Goal: Check status: Check status

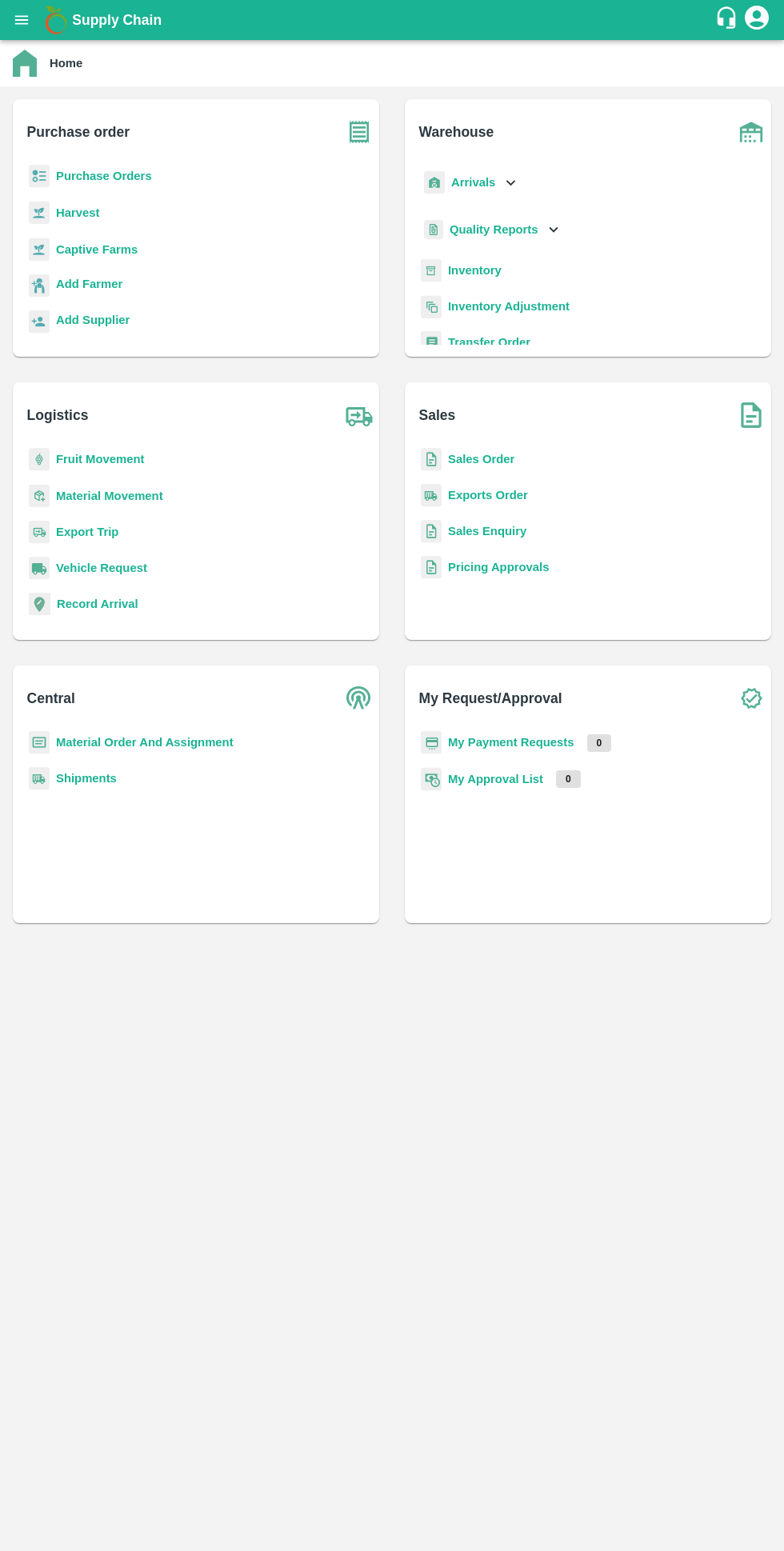
click at [77, 177] on b "Purchase Orders" at bounding box center [104, 177] width 96 height 13
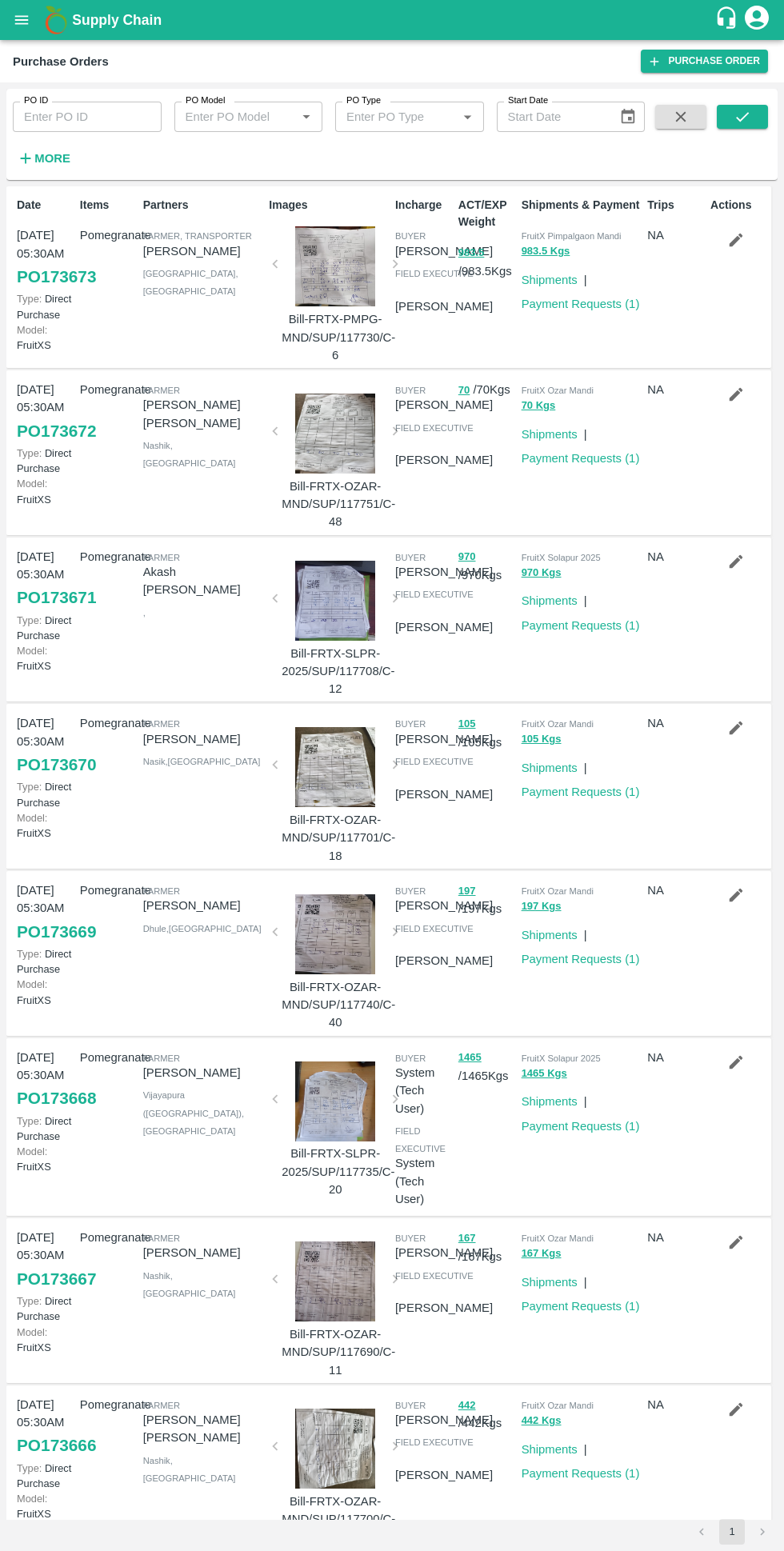
click at [49, 163] on strong "More" at bounding box center [52, 159] width 36 height 13
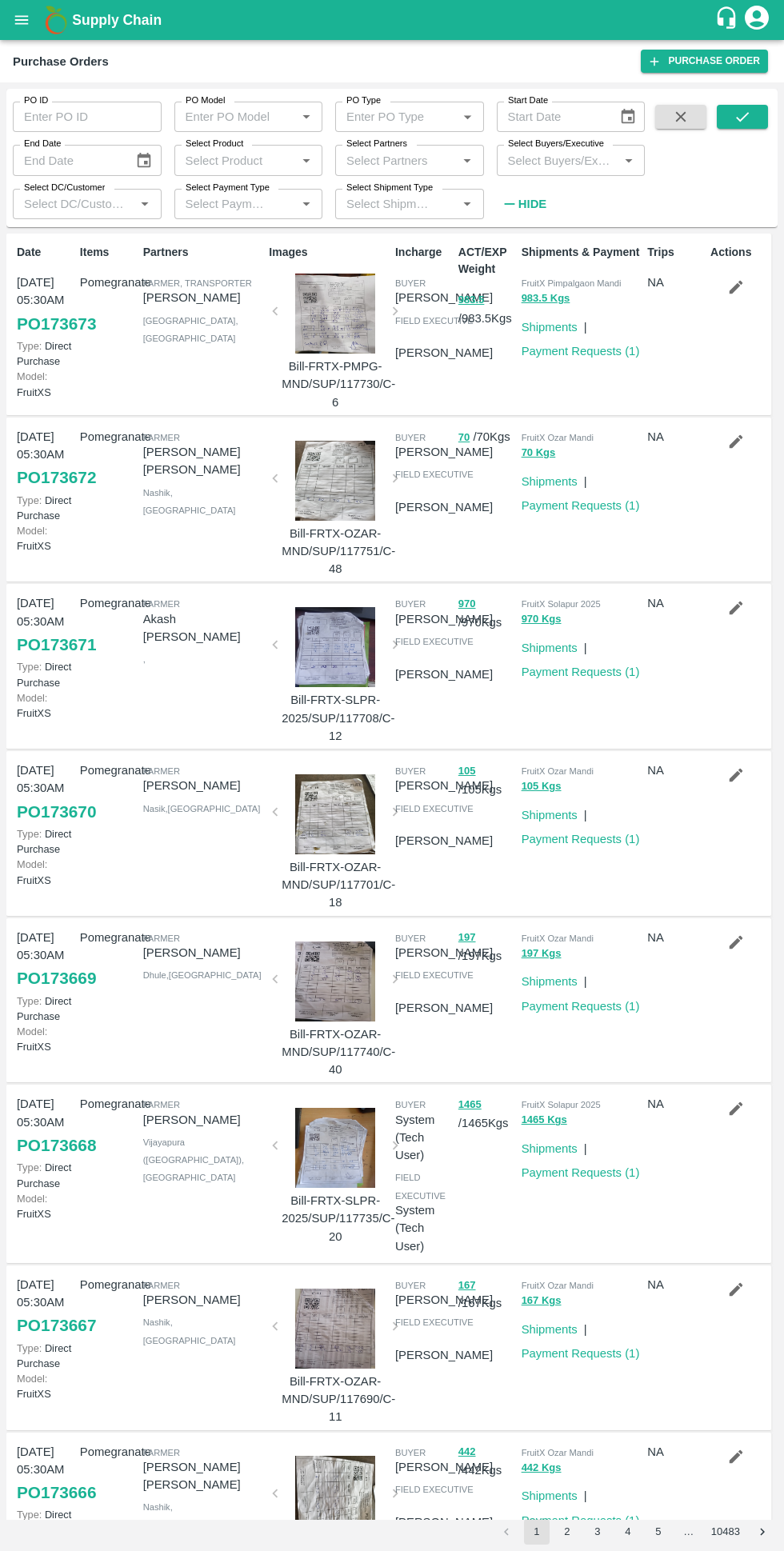
click at [521, 158] on input "Select Buyers/Executive" at bounding box center [558, 159] width 113 height 20
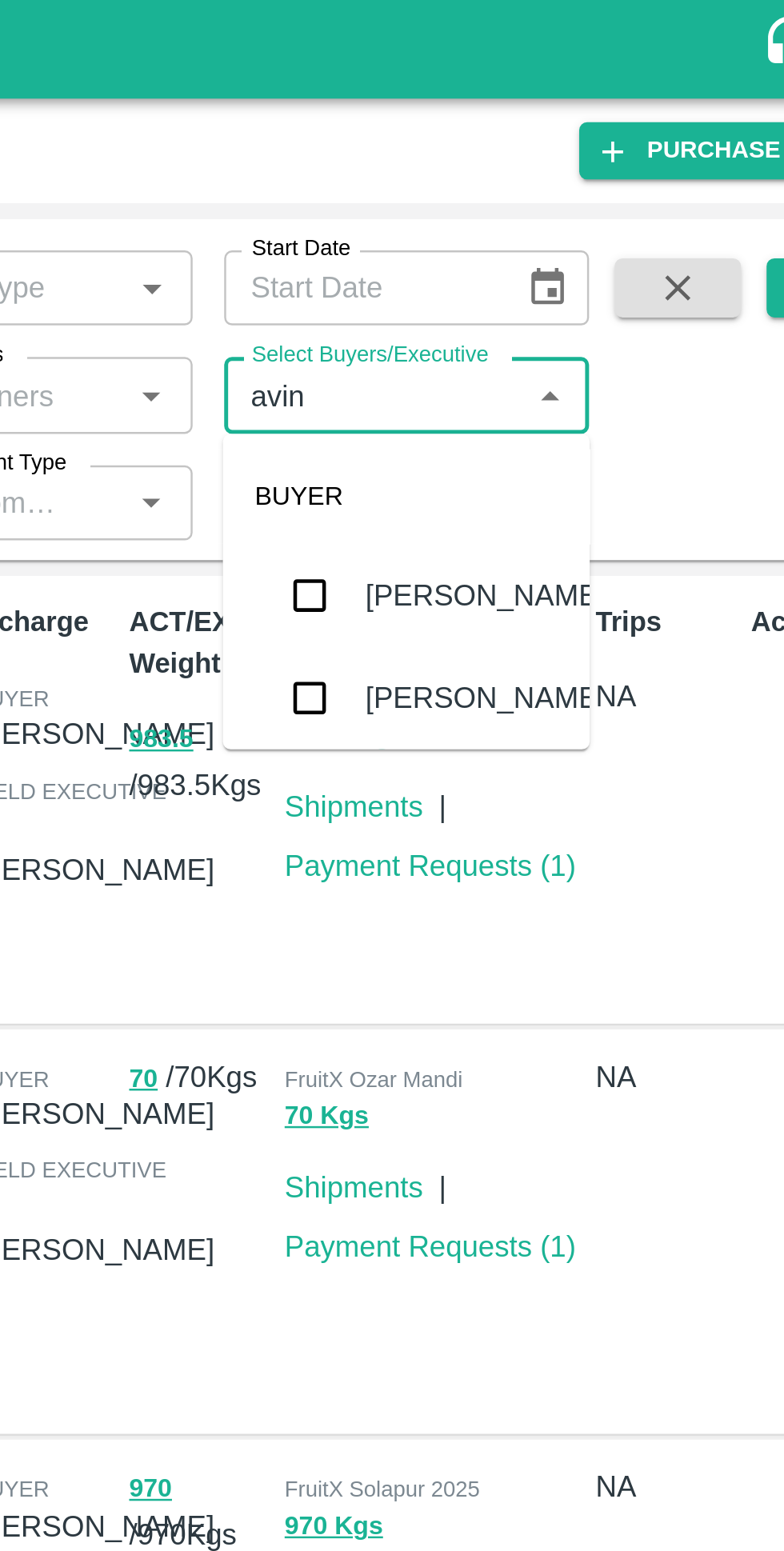
type input "[PERSON_NAME]"
click at [537, 293] on input "checkbox" at bounding box center [531, 283] width 32 height 32
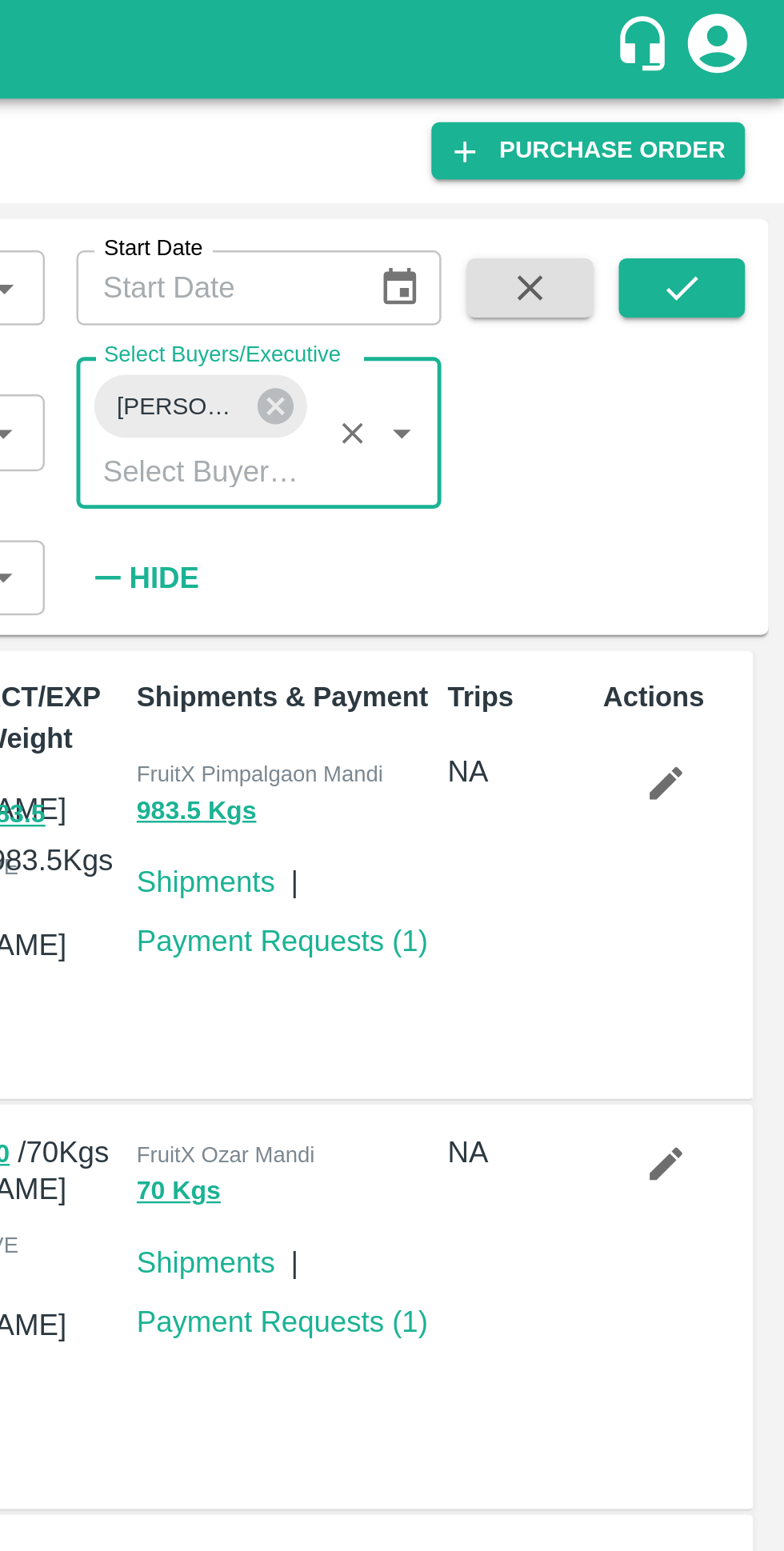
click at [746, 123] on icon "submit" at bounding box center [742, 117] width 18 height 18
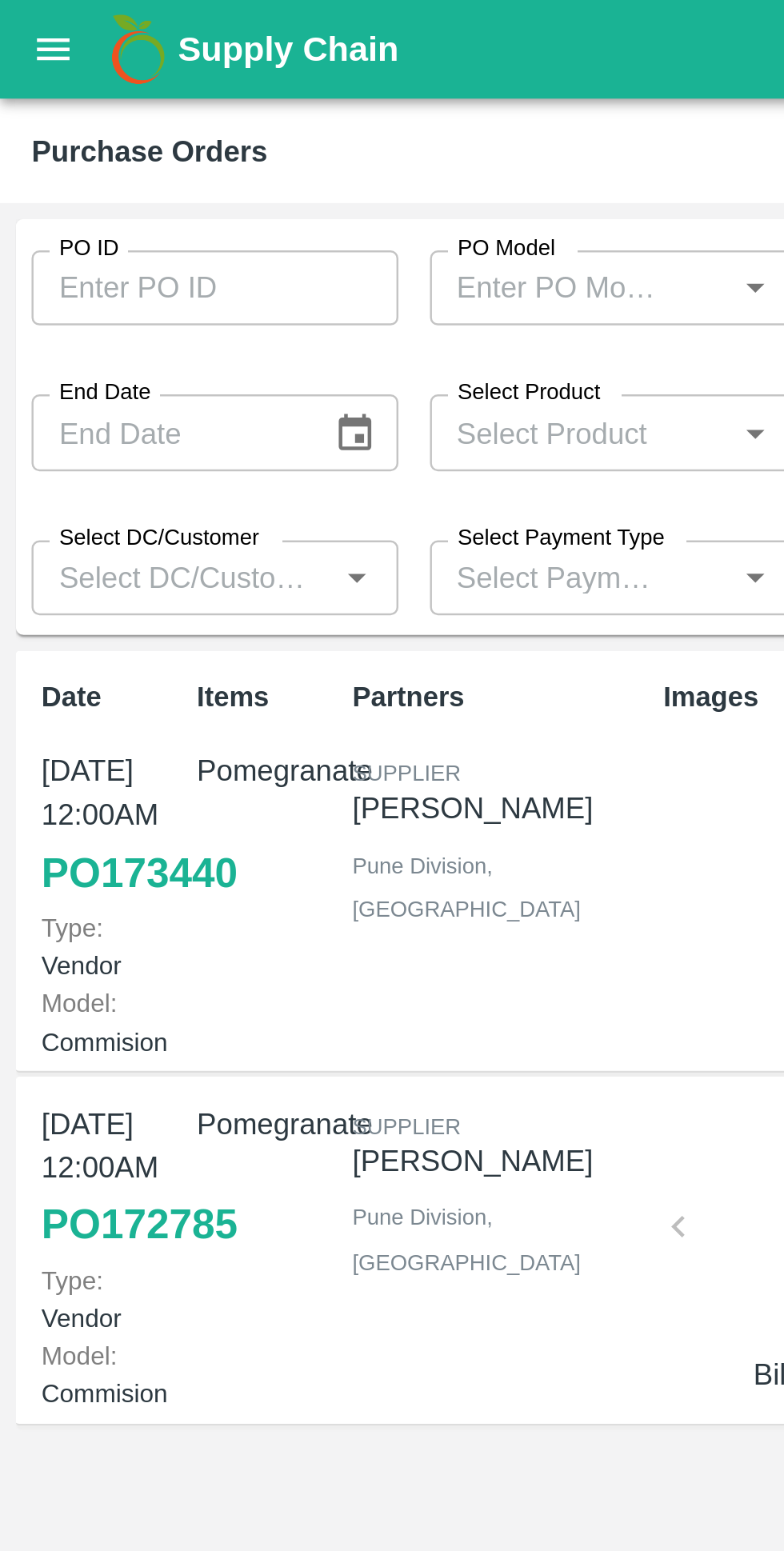
click at [22, 20] on icon "open drawer" at bounding box center [22, 20] width 18 height 18
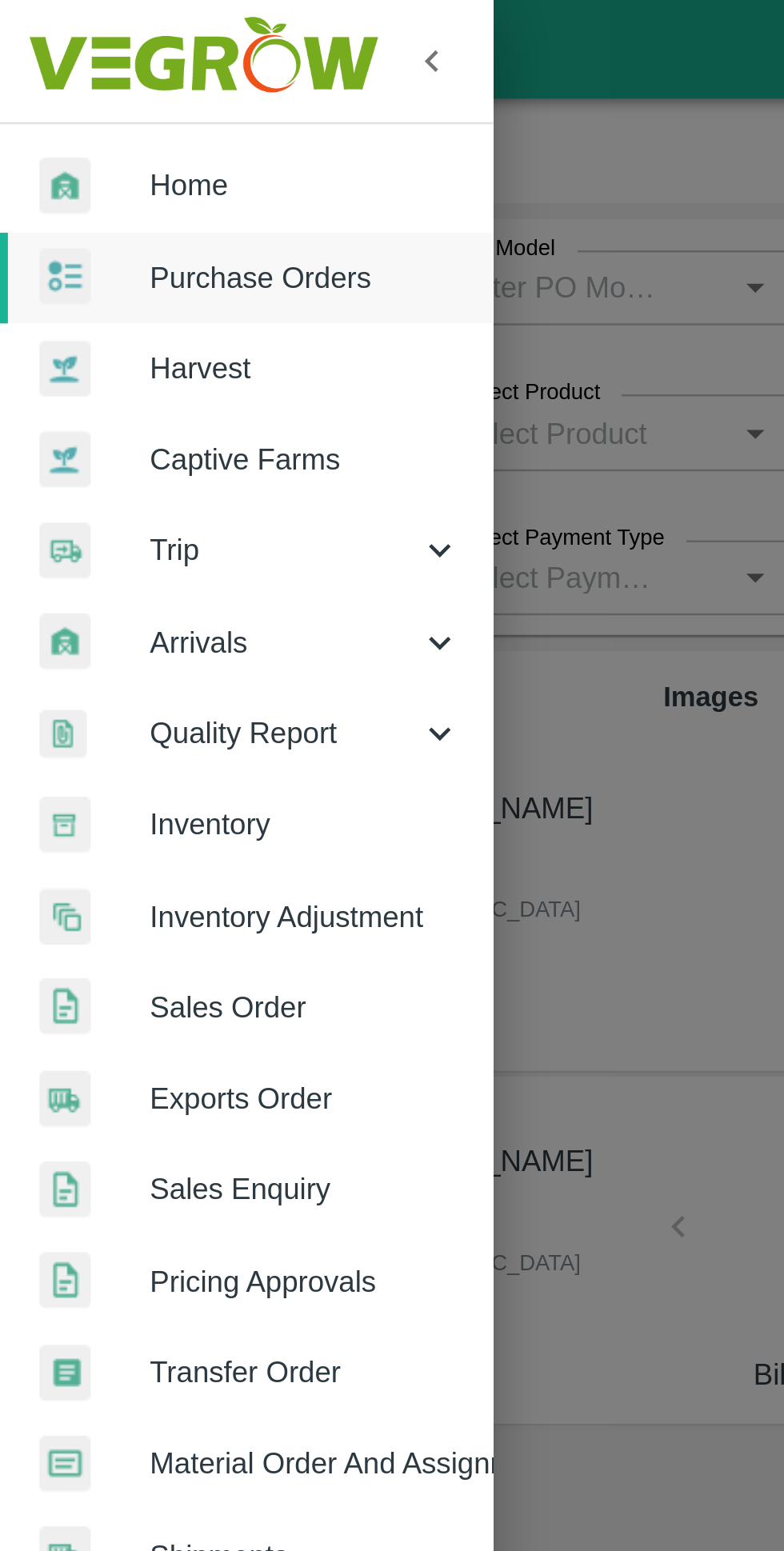
click at [60, 67] on div at bounding box center [38, 75] width 45 height 23
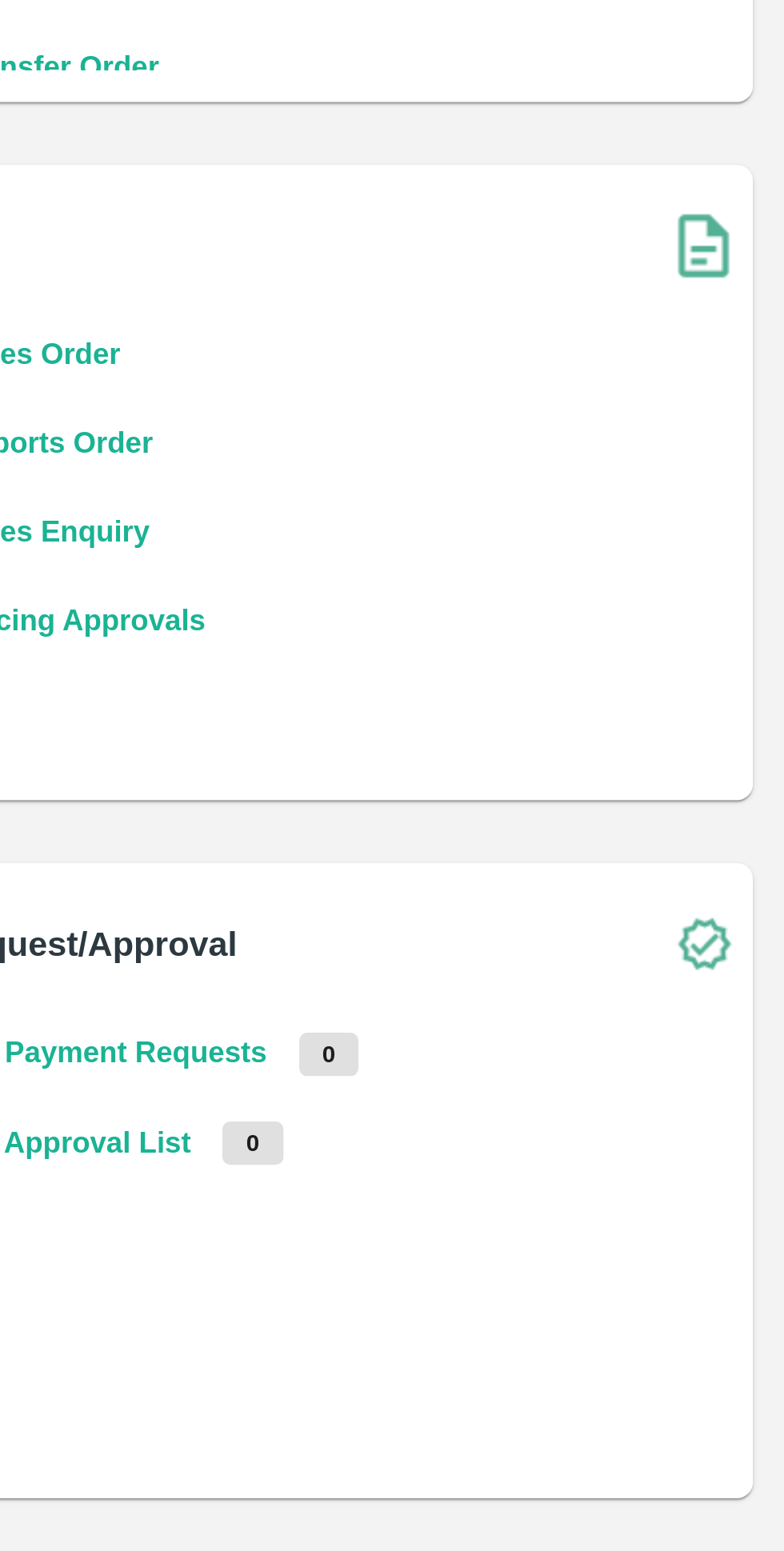
click at [491, 745] on b "My Payment Requests" at bounding box center [510, 743] width 127 height 13
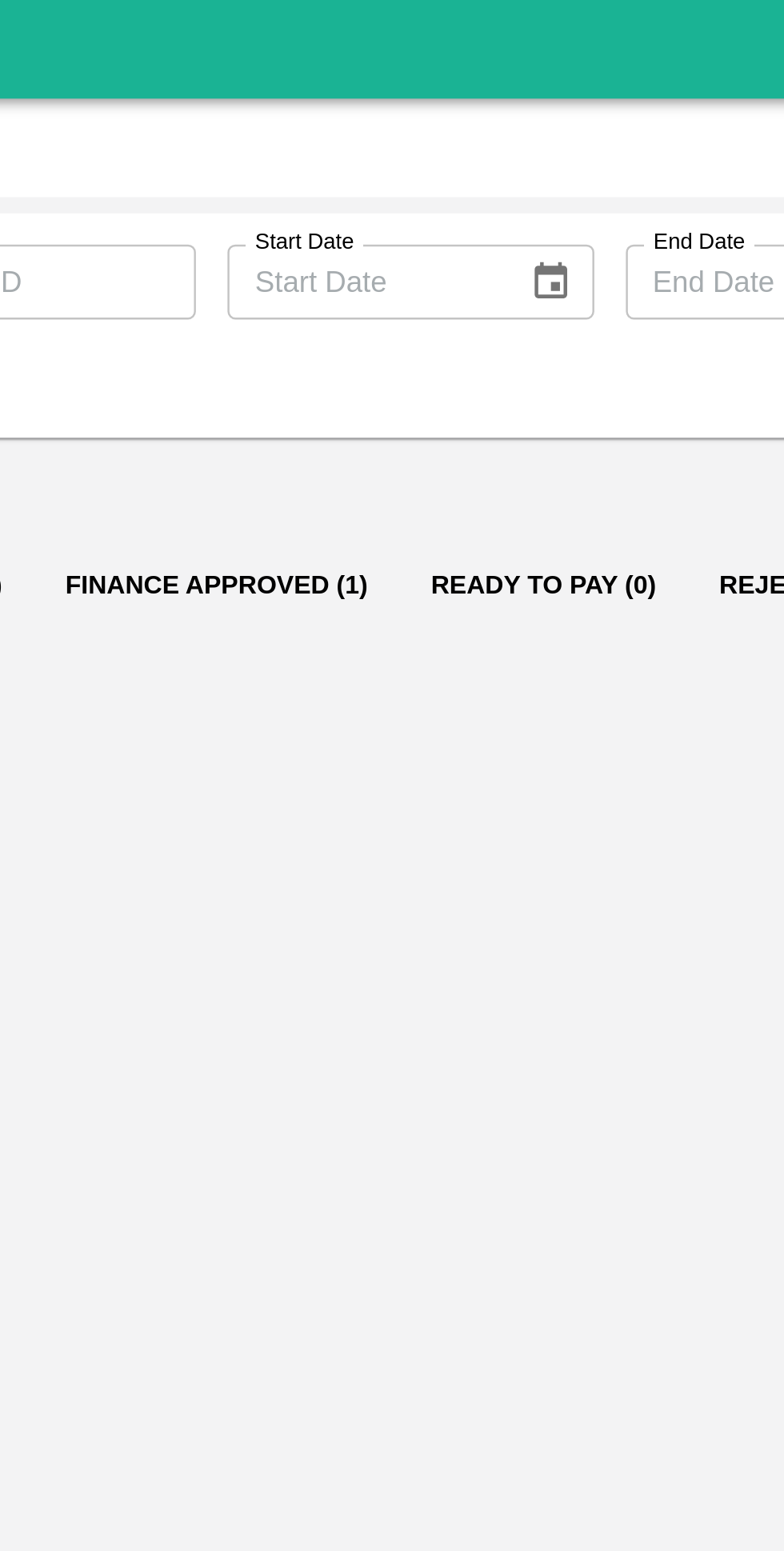
click at [320, 226] on button "Finance Approved (1)" at bounding box center [330, 237] width 148 height 38
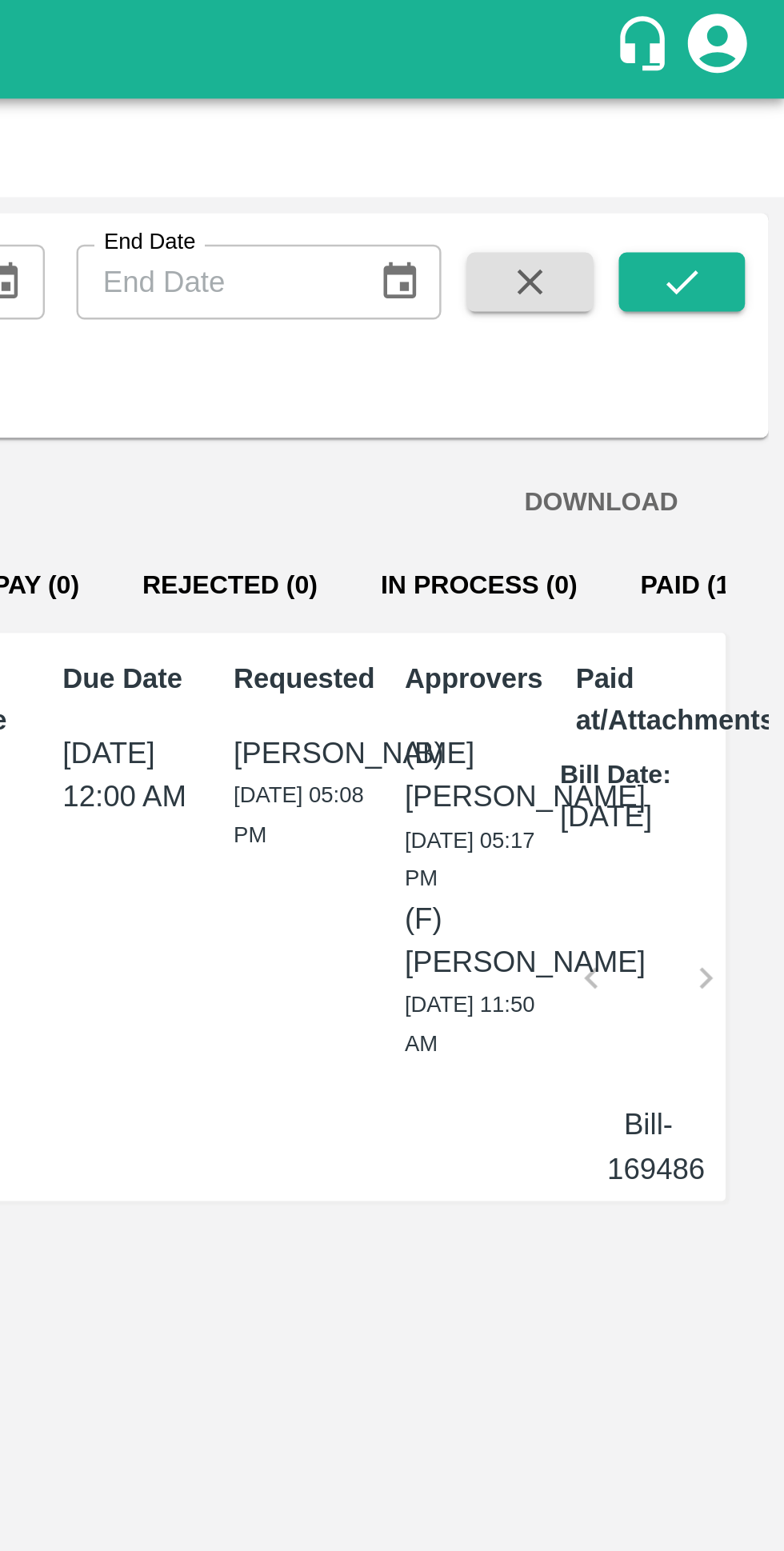
click at [712, 237] on button "Paid (127)" at bounding box center [751, 237] width 77 height 38
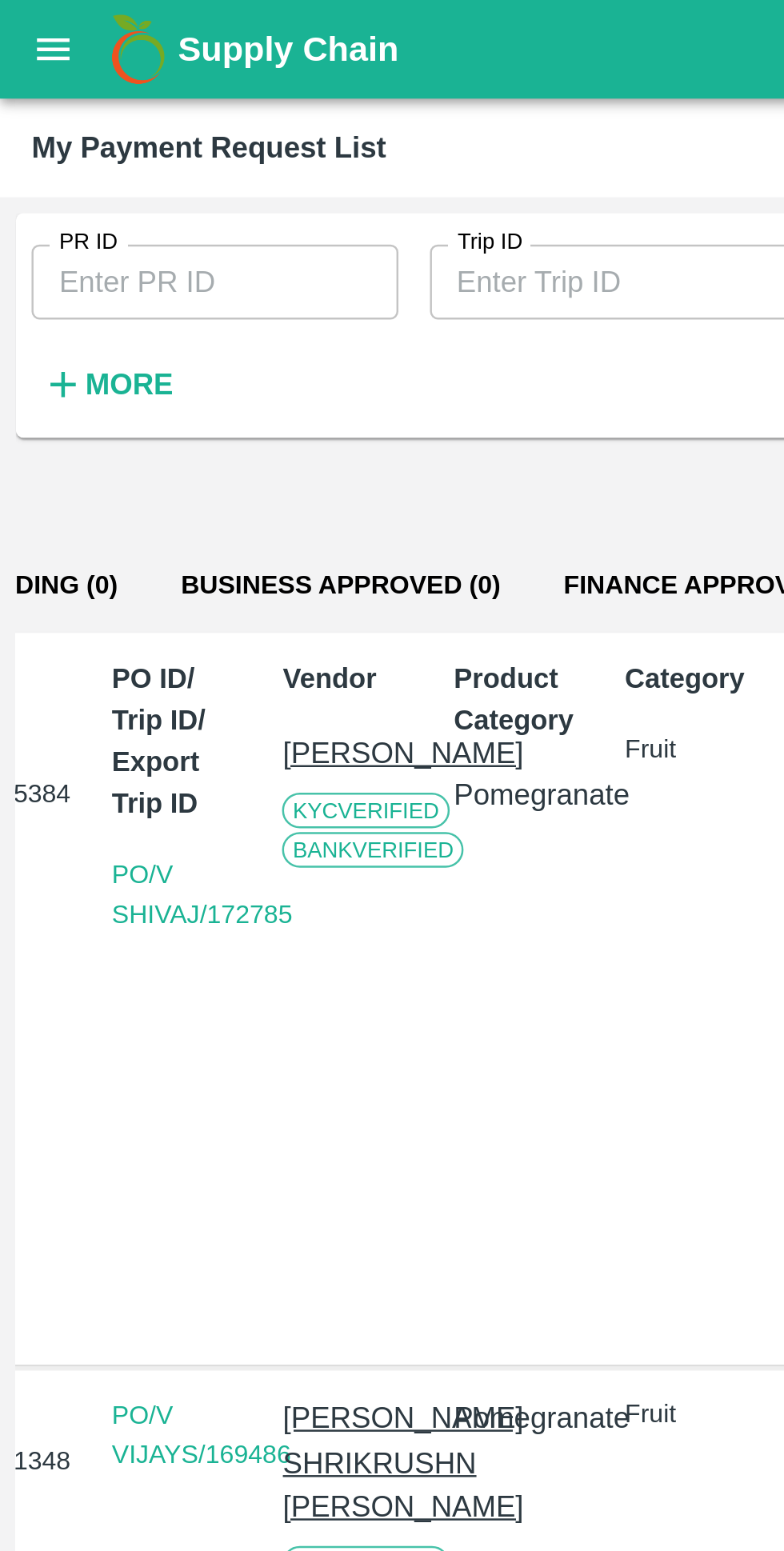
scroll to position [0, 79]
